Goal: Transaction & Acquisition: Purchase product/service

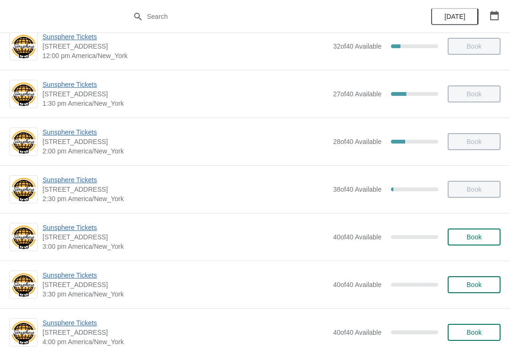
scroll to position [276, 0]
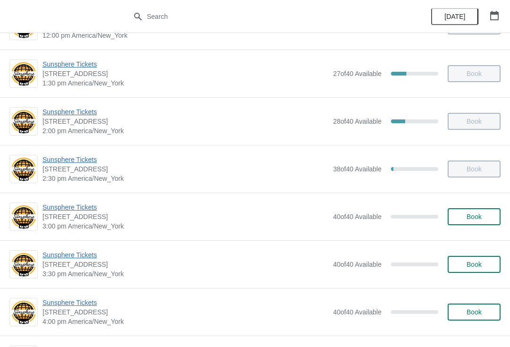
click at [472, 225] on button "Book" at bounding box center [474, 216] width 53 height 17
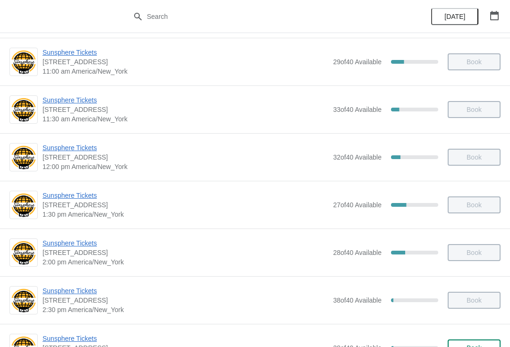
scroll to position [157, 0]
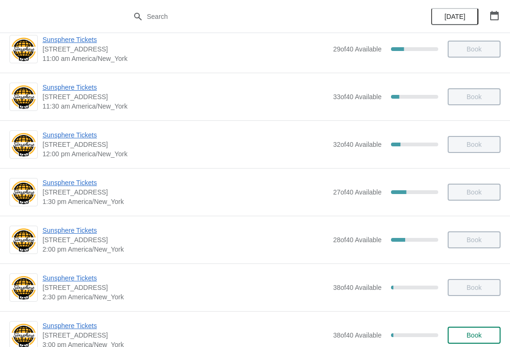
click at [477, 339] on span "Book" at bounding box center [474, 336] width 15 height 8
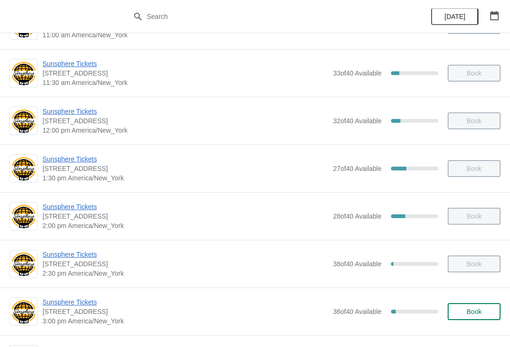
scroll to position [188, 0]
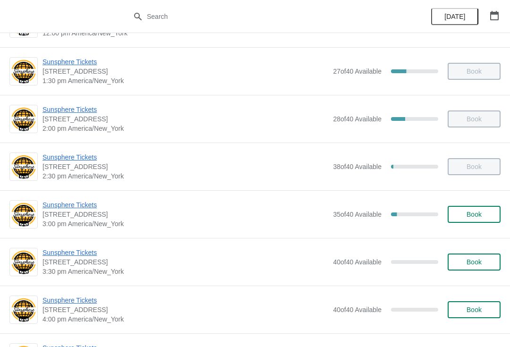
scroll to position [279, 0]
click at [476, 215] on span "Book" at bounding box center [474, 214] width 15 height 8
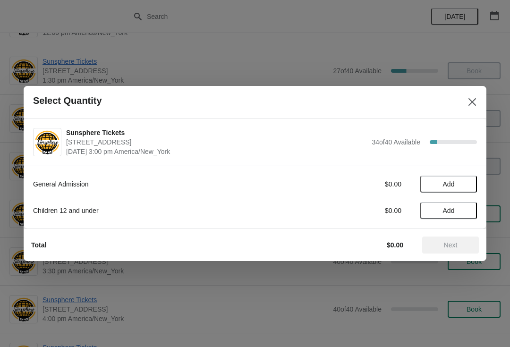
click at [466, 184] on span "Add" at bounding box center [449, 184] width 40 height 8
click at [456, 234] on div "Total $10.00 Next" at bounding box center [251, 241] width 455 height 25
click at [441, 242] on span "Next" at bounding box center [451, 245] width 42 height 8
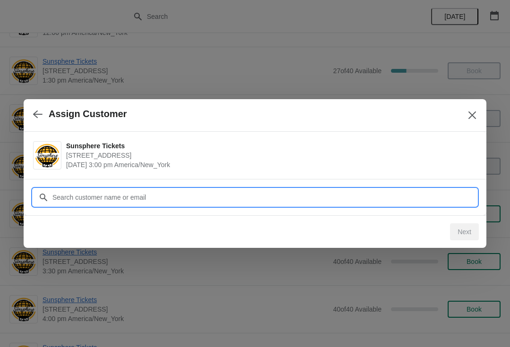
click at [420, 197] on input "Customer" at bounding box center [264, 197] width 425 height 17
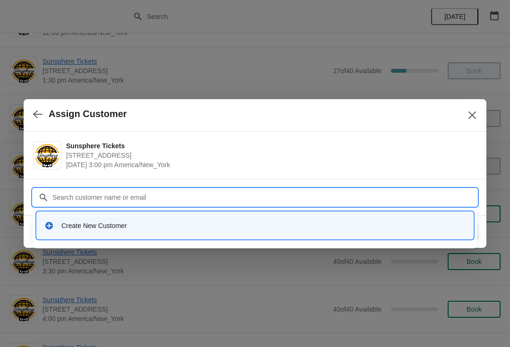
click at [208, 227] on div "Create New Customer" at bounding box center [263, 225] width 404 height 9
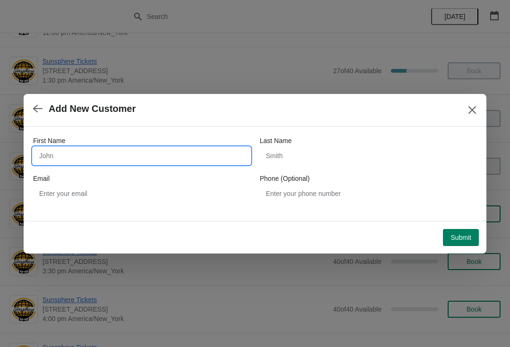
click at [129, 153] on input "First Name" at bounding box center [141, 155] width 217 height 17
type input "W"
click at [462, 229] on button "Submit" at bounding box center [461, 237] width 36 height 17
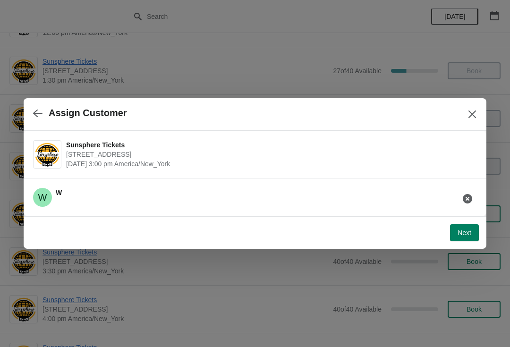
click at [464, 239] on button "Next" at bounding box center [464, 232] width 29 height 17
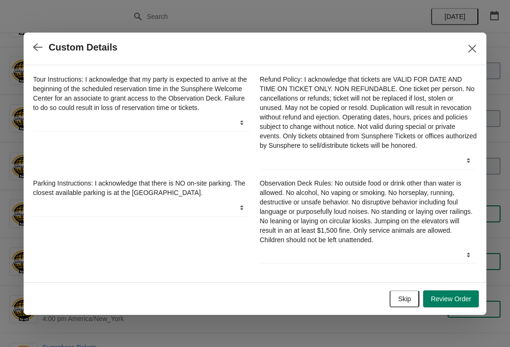
click at [412, 298] on button "Skip" at bounding box center [405, 299] width 30 height 17
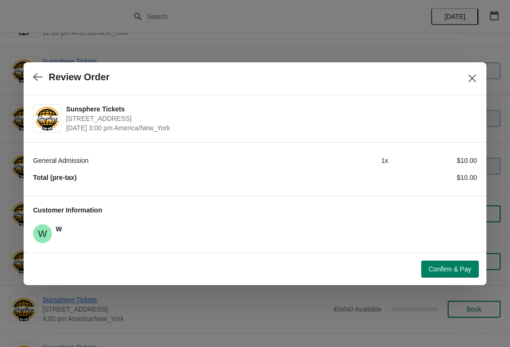
click at [451, 266] on span "Confirm & Pay" at bounding box center [450, 270] width 43 height 8
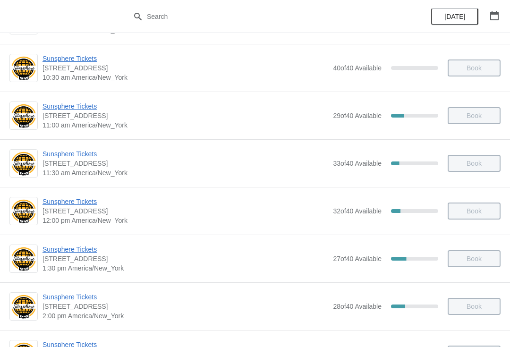
scroll to position [145, 0]
